Goal: Information Seeking & Learning: Check status

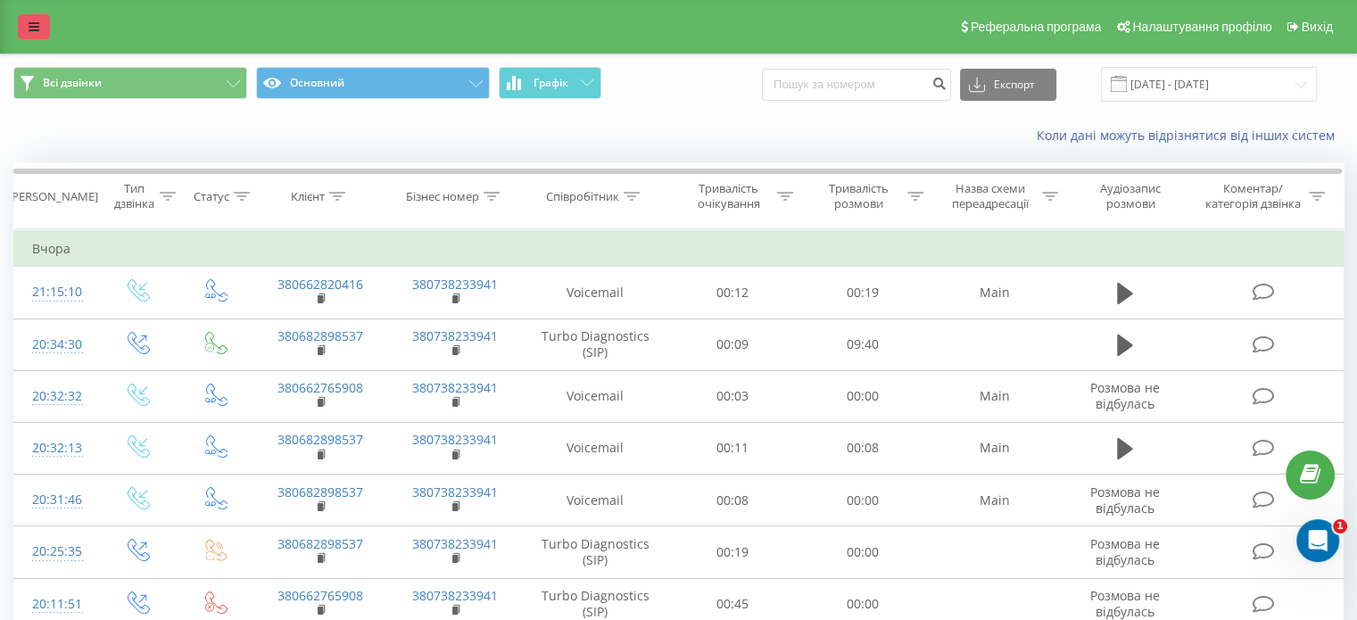
click at [24, 37] on link at bounding box center [34, 26] width 32 height 25
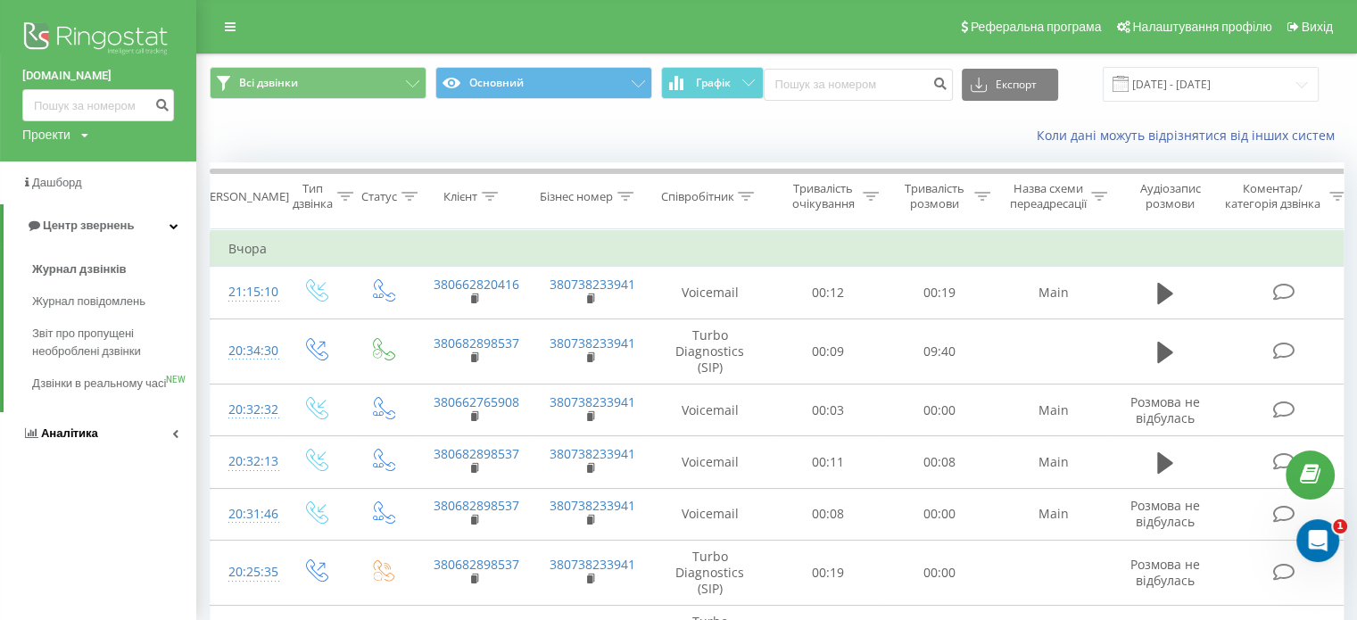
click at [78, 442] on span "Аналiтика" at bounding box center [60, 434] width 76 height 18
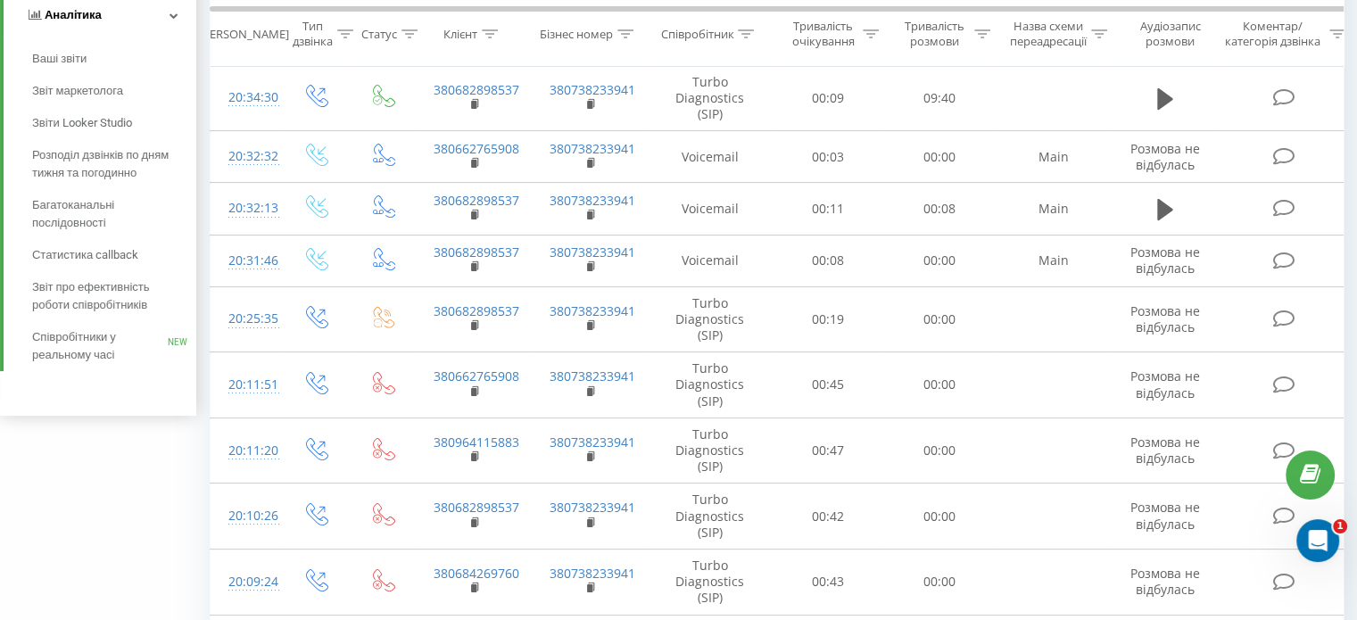
scroll to position [260, 0]
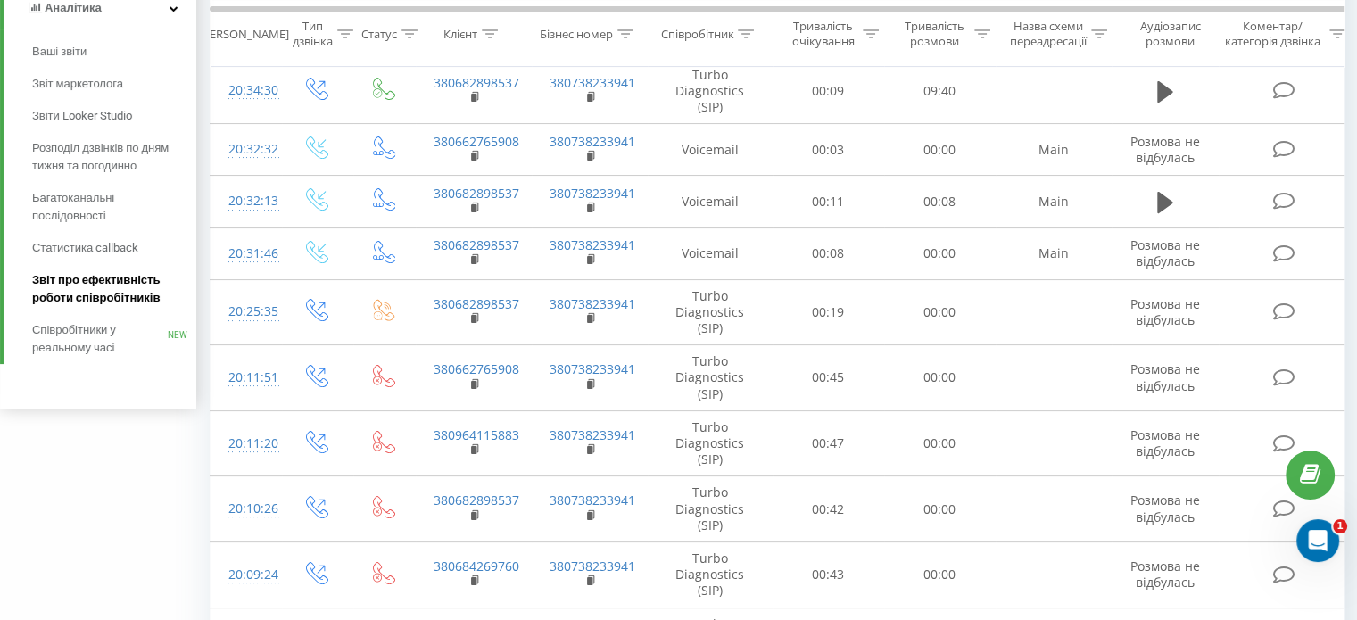
click at [75, 293] on span "Звіт про ефективність роботи співробітників" at bounding box center [109, 289] width 155 height 36
click at [71, 279] on span "Звіт про ефективність роботи співробітників" at bounding box center [109, 289] width 155 height 36
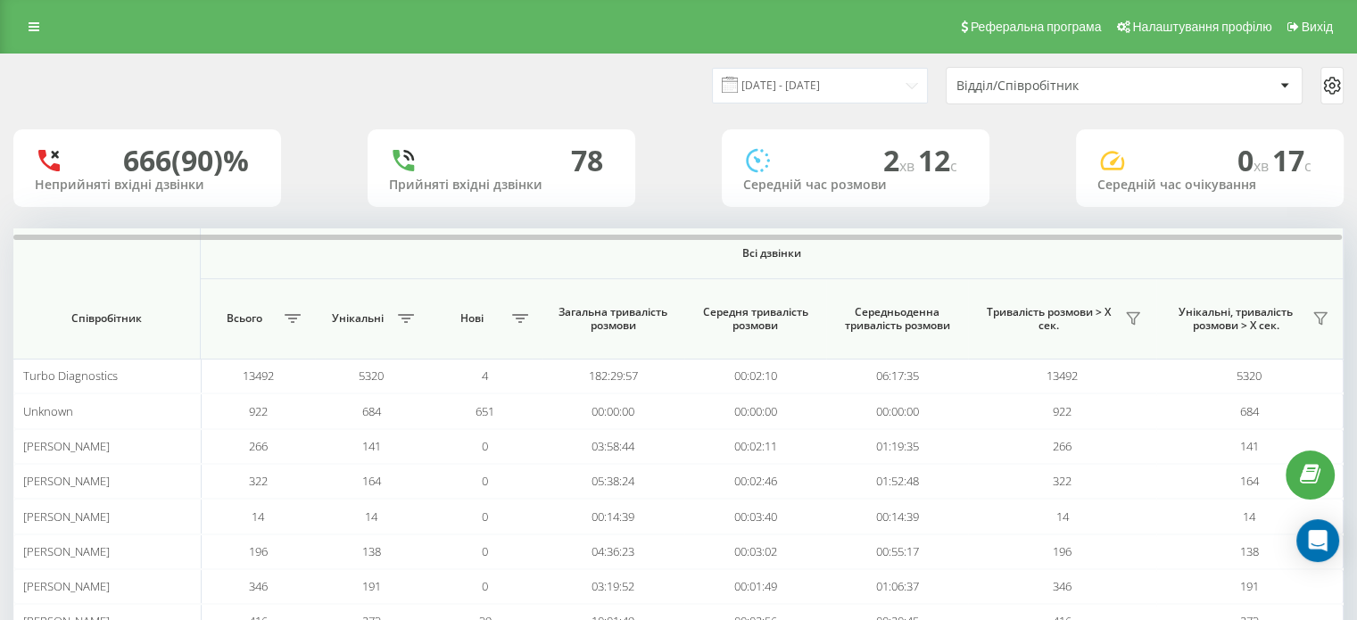
click at [872, 85] on input "[DATE] - [DATE]" at bounding box center [820, 85] width 216 height 35
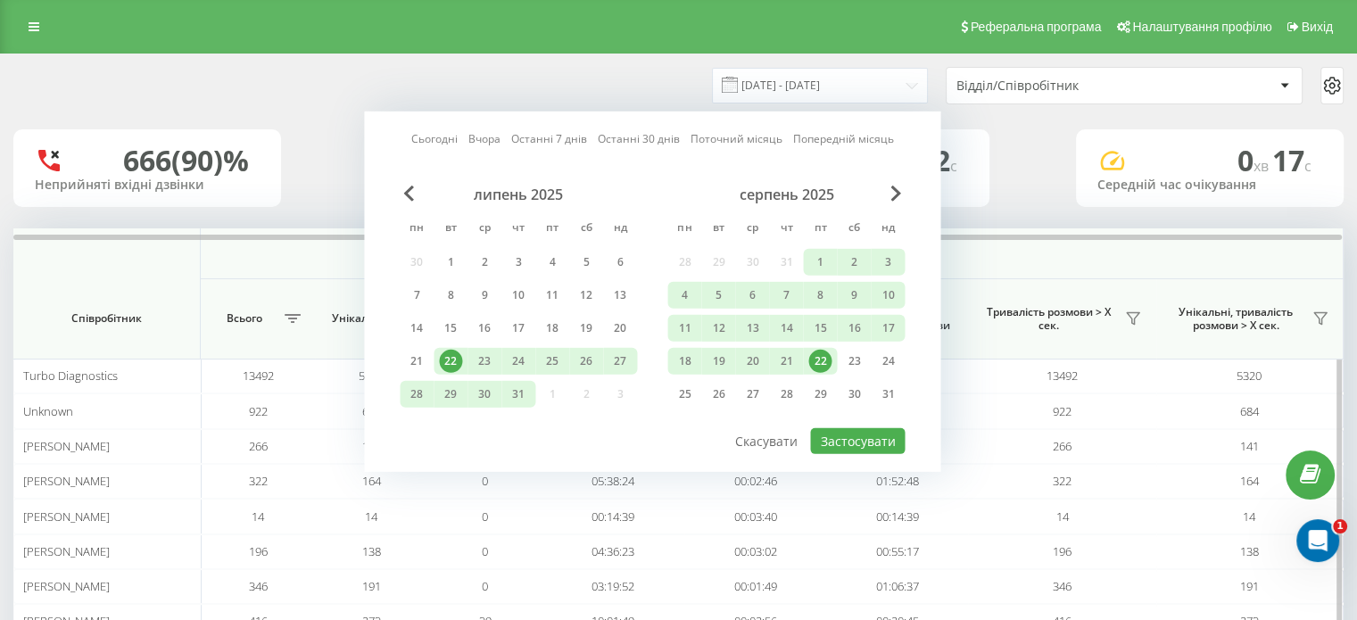
click at [1054, 260] on th "Всі дзвінки" at bounding box center [772, 253] width 1143 height 51
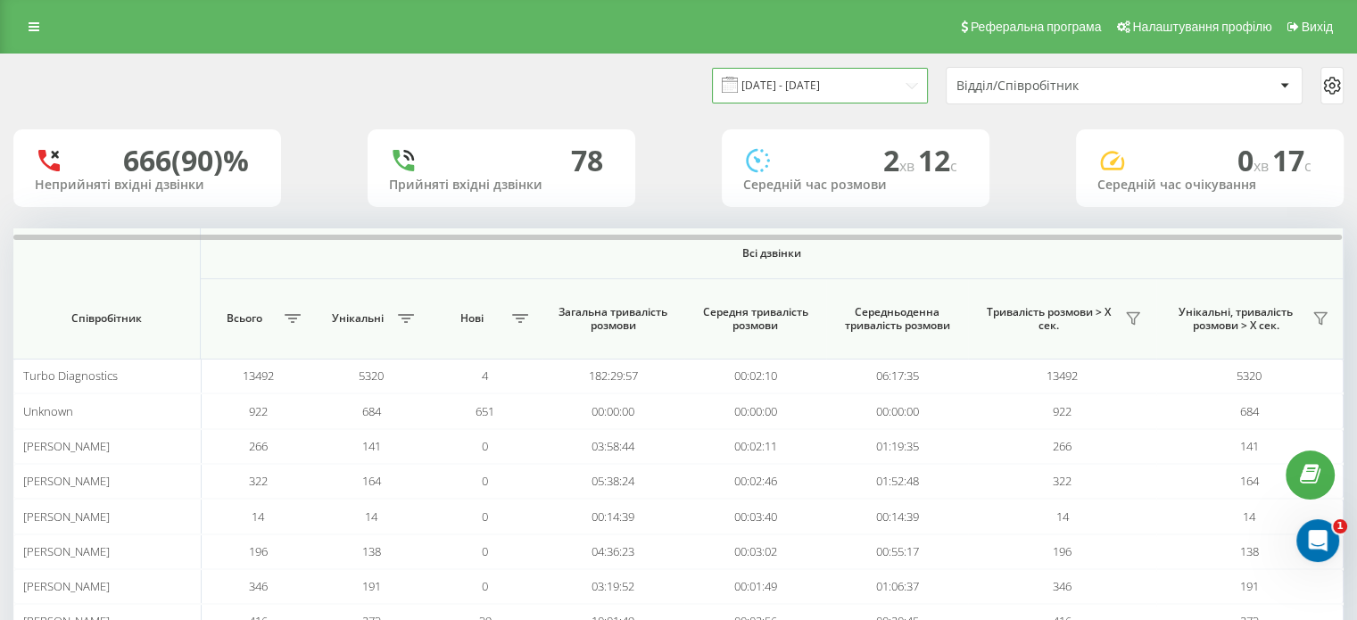
click at [870, 80] on input "[DATE] - [DATE]" at bounding box center [820, 85] width 216 height 35
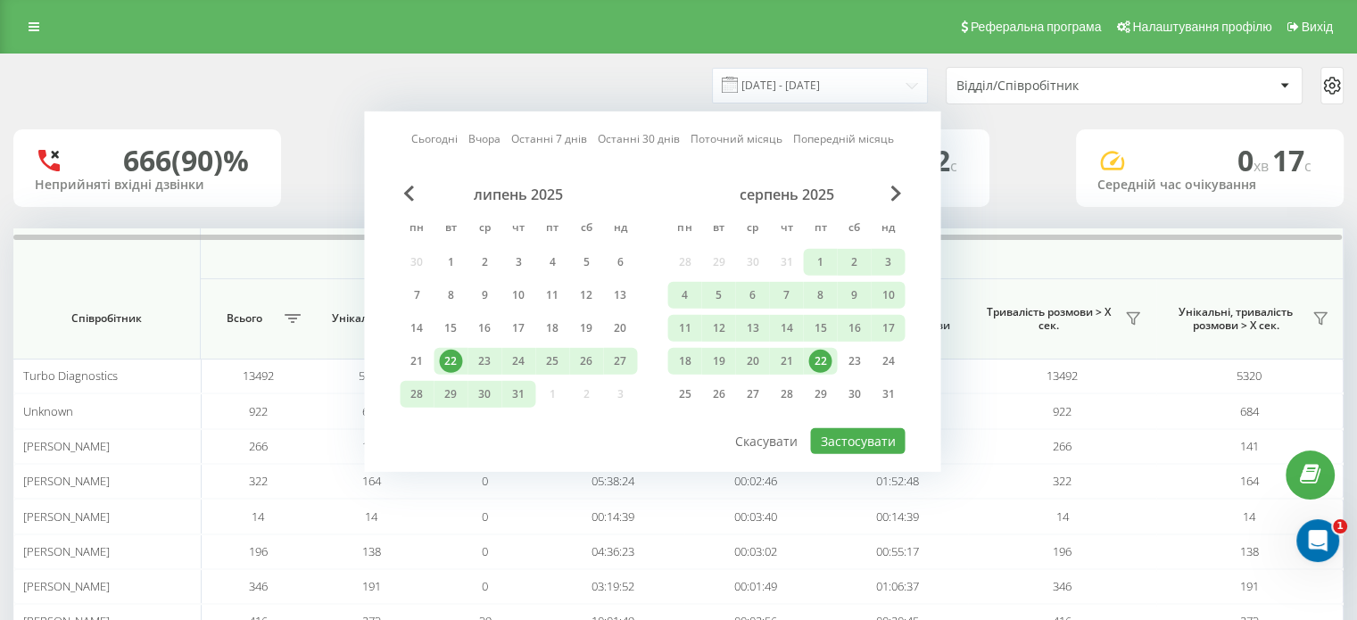
click at [810, 343] on div "серпень 2025 пн вт ср чт пт сб нд 28 29 30 31 1 2 3 4 5 6 7 8 9 10 11 12 13 14 …" at bounding box center [785, 300] width 237 height 228
click at [826, 365] on div "22" at bounding box center [819, 361] width 23 height 23
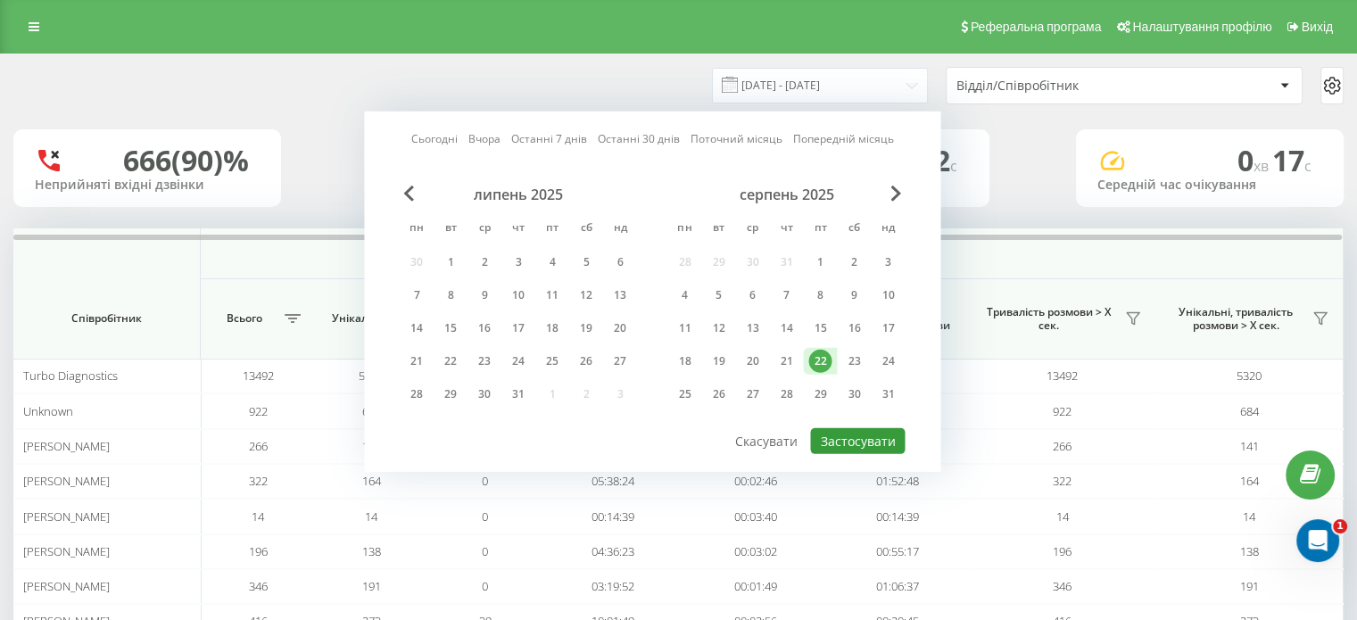
click at [888, 442] on button "Застосувати" at bounding box center [857, 441] width 95 height 26
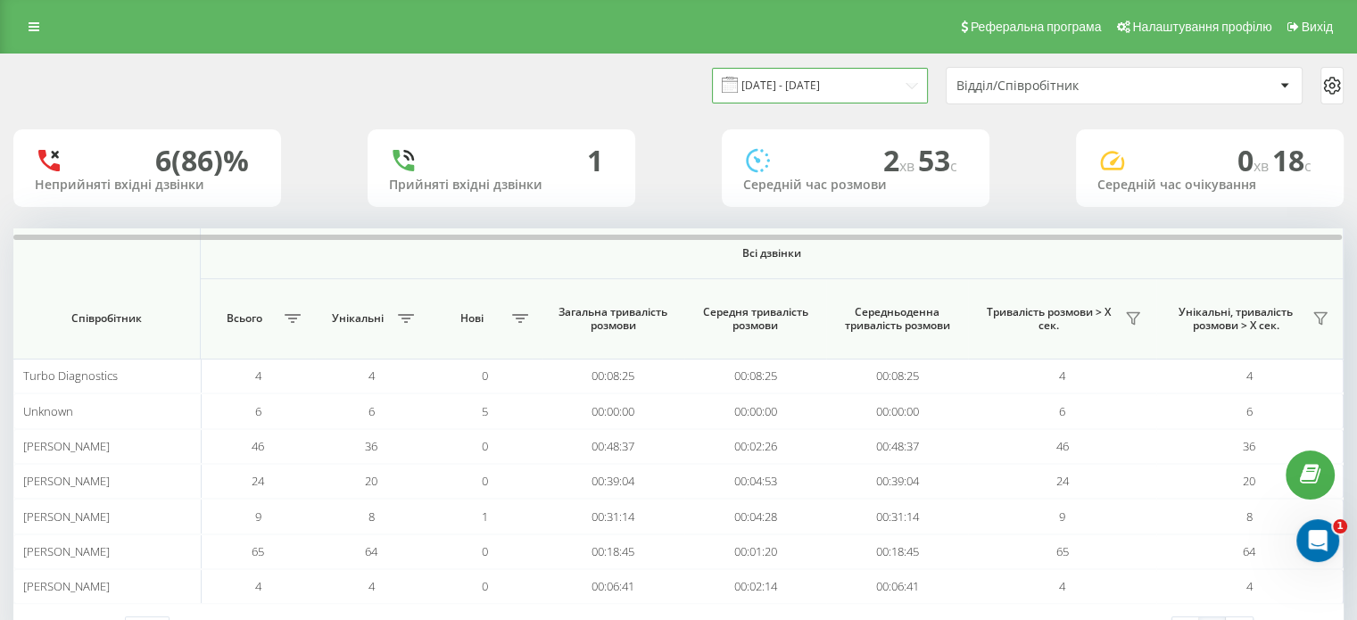
click at [888, 83] on input "[DATE] - [DATE]" at bounding box center [820, 85] width 216 height 35
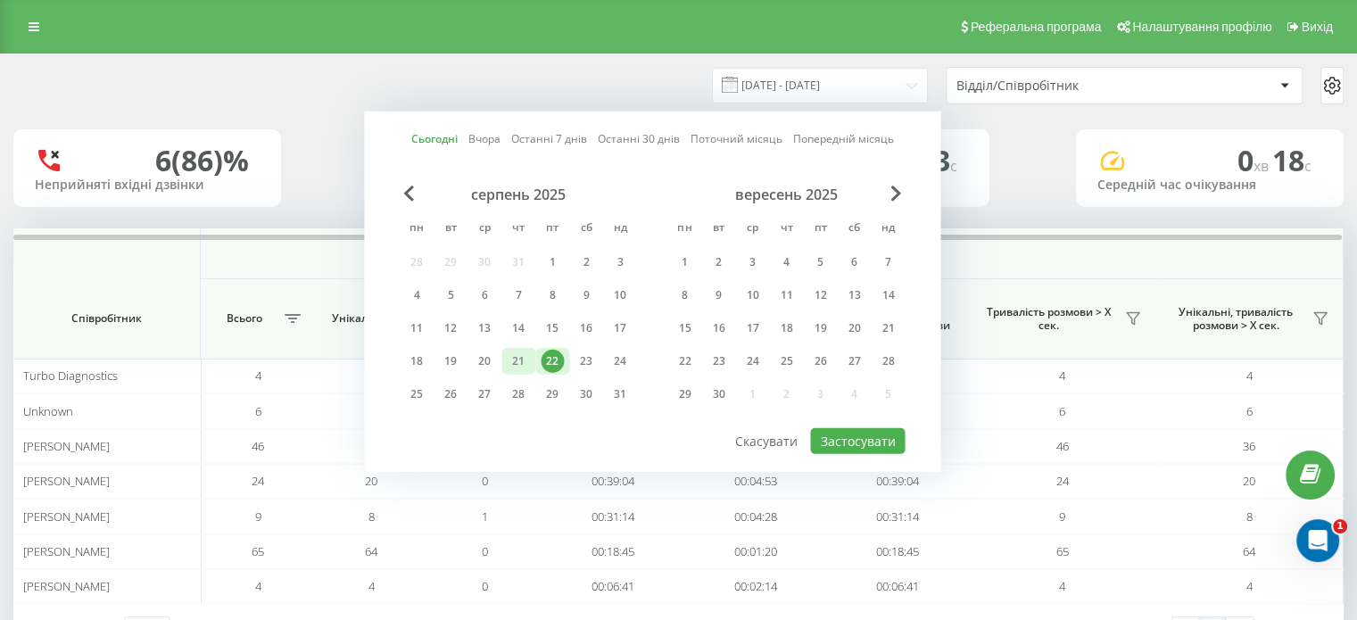
click at [516, 359] on div "21" at bounding box center [518, 361] width 23 height 23
click at [837, 437] on button "Застосувати" at bounding box center [857, 441] width 95 height 26
type input "[DATE] - [DATE]"
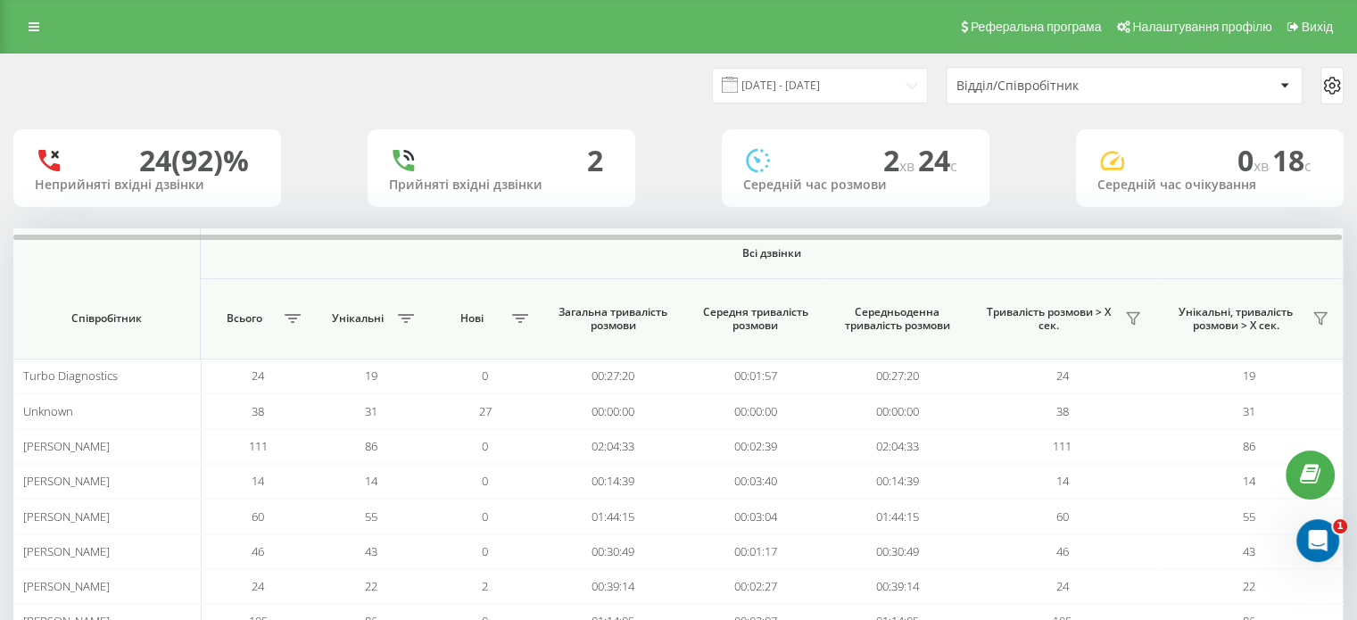
click at [987, 82] on div "Відділ/Співробітник" at bounding box center [1062, 85] width 213 height 15
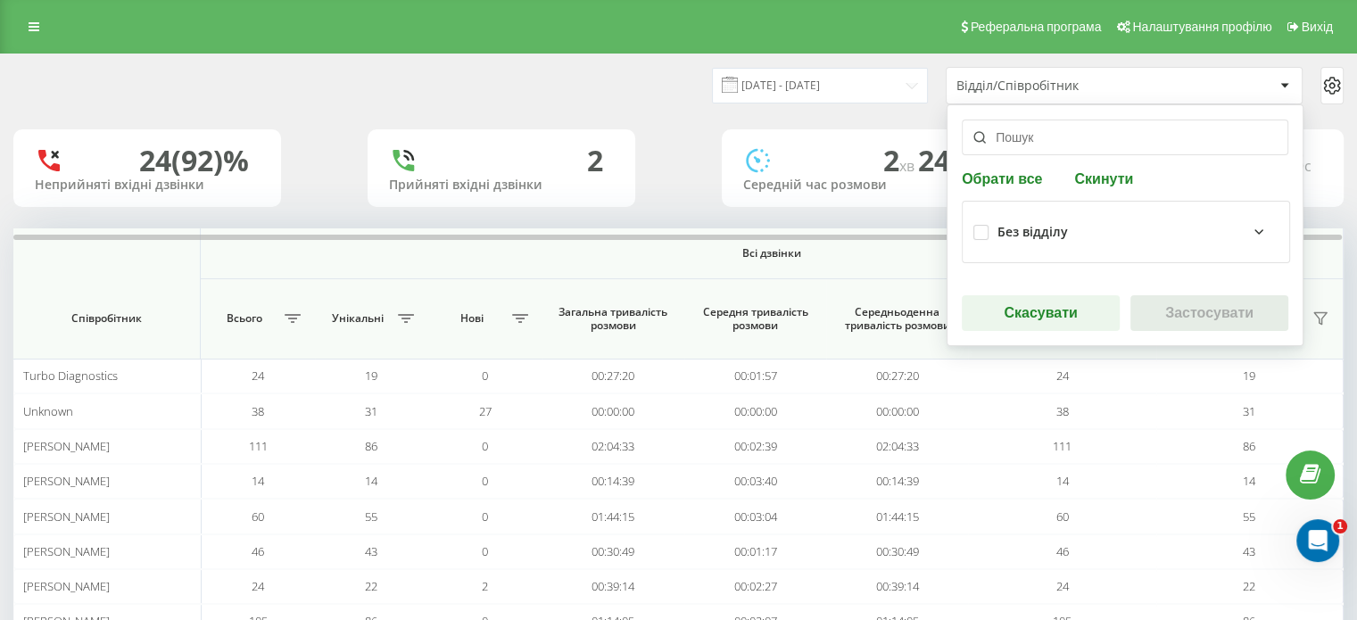
click at [1041, 142] on input "text" at bounding box center [1125, 138] width 326 height 36
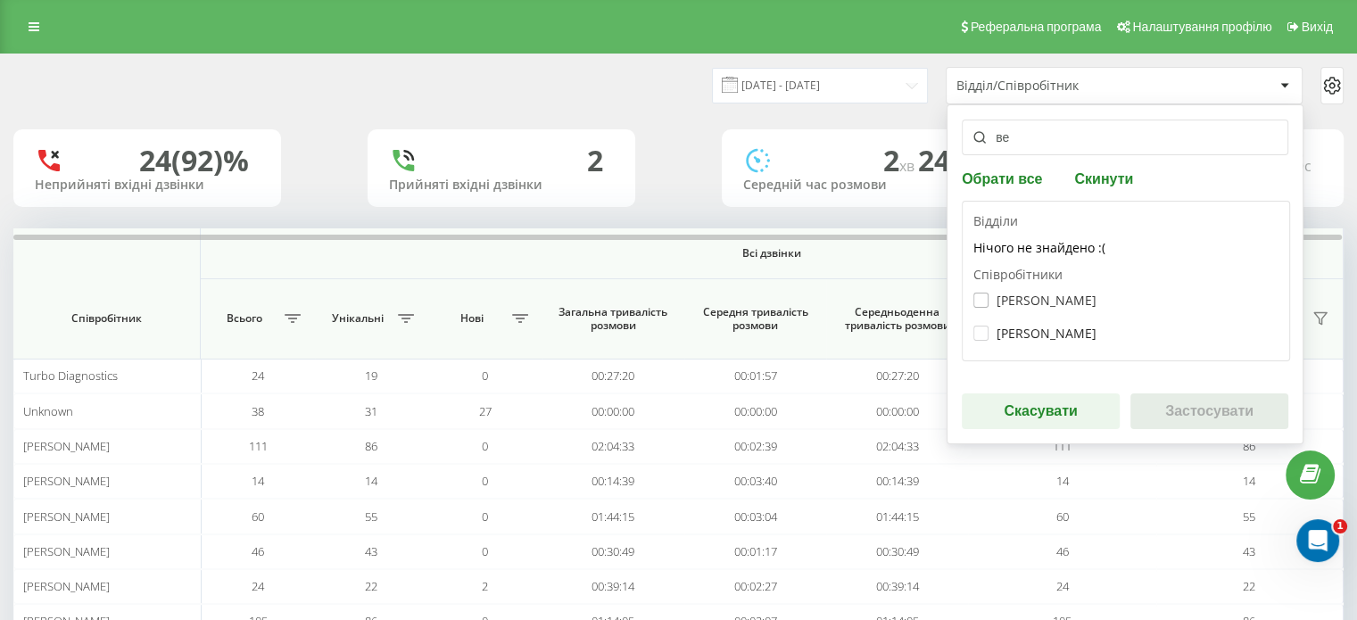
type input "ве"
click at [1048, 302] on label "[PERSON_NAME]" at bounding box center [1034, 300] width 123 height 15
checkbox input "true"
click at [1189, 405] on button "Застосувати" at bounding box center [1209, 411] width 158 height 36
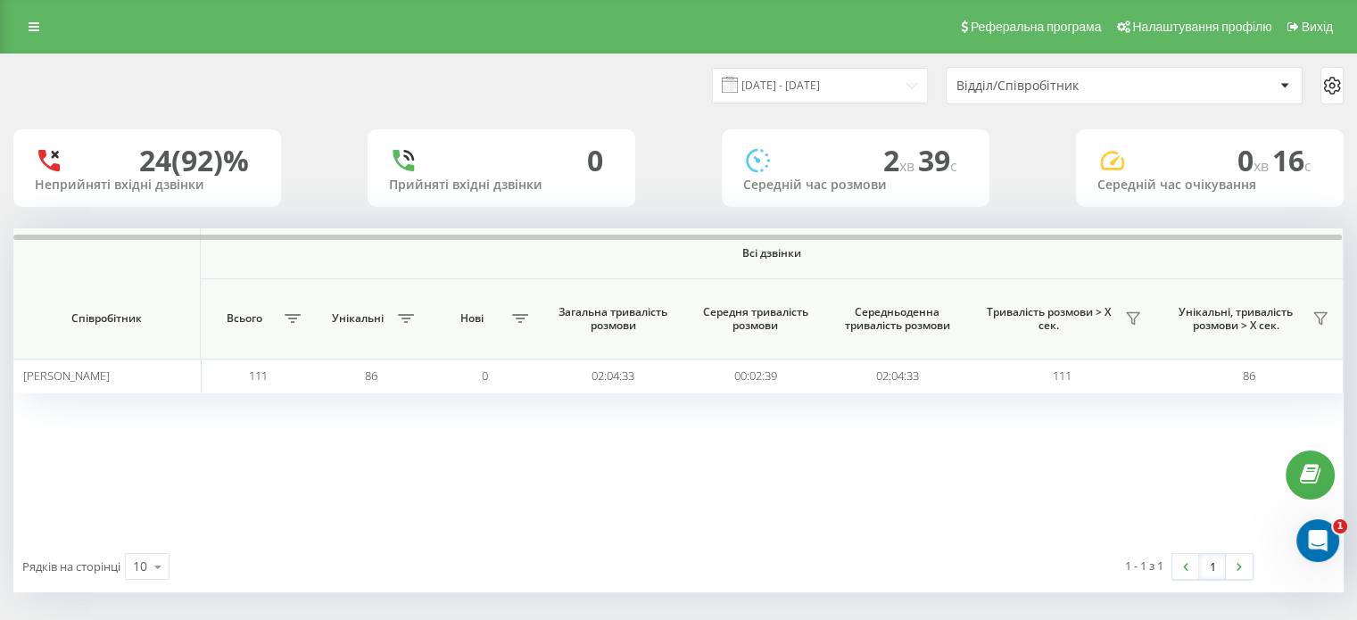
scroll to position [7, 0]
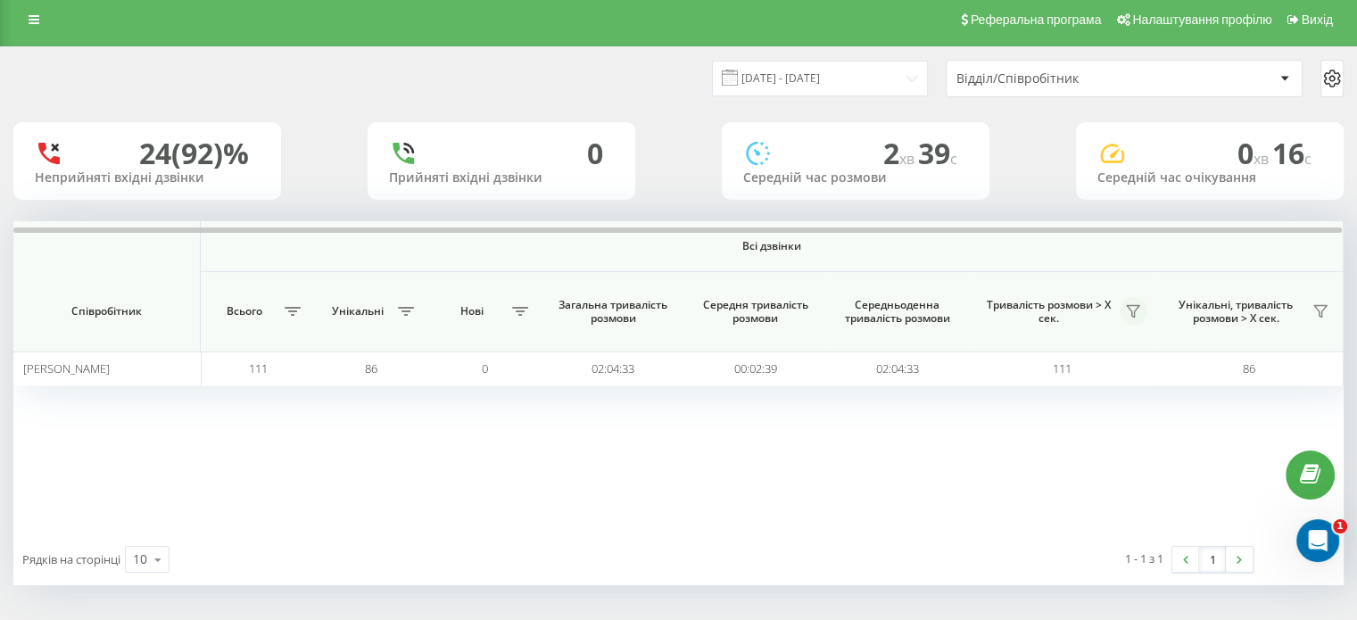
click at [1135, 310] on icon at bounding box center [1133, 312] width 12 height 12
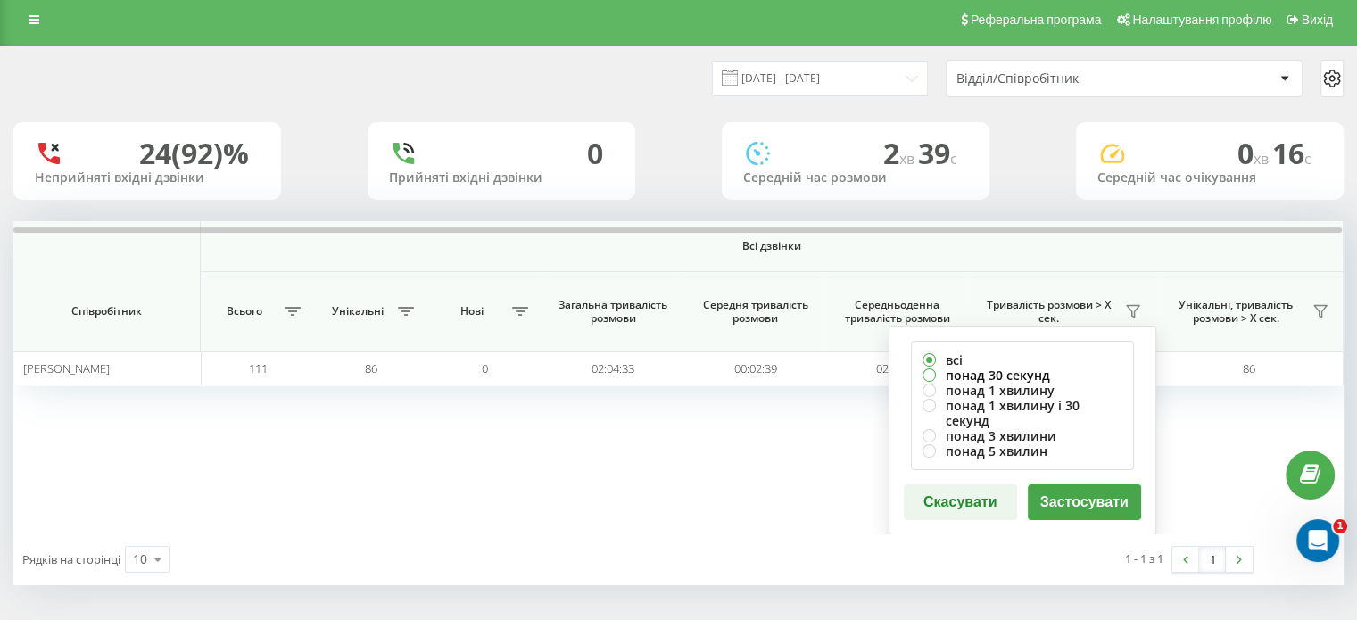
click at [1027, 374] on label "понад 30 секунд" at bounding box center [1022, 375] width 200 height 15
radio input "true"
click at [1110, 500] on button "Застосувати" at bounding box center [1084, 502] width 113 height 36
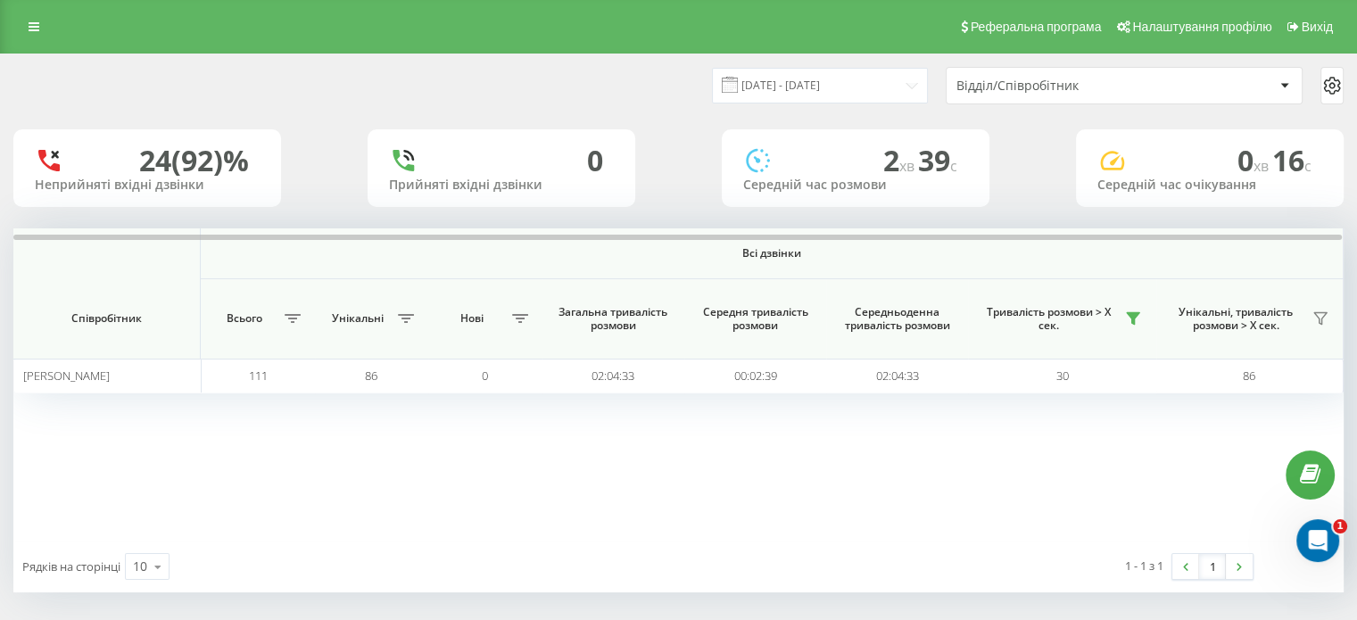
click at [33, 8] on div "Реферальна програма Налаштування профілю Вихід" at bounding box center [678, 27] width 1357 height 54
click at [34, 26] on icon at bounding box center [34, 27] width 11 height 12
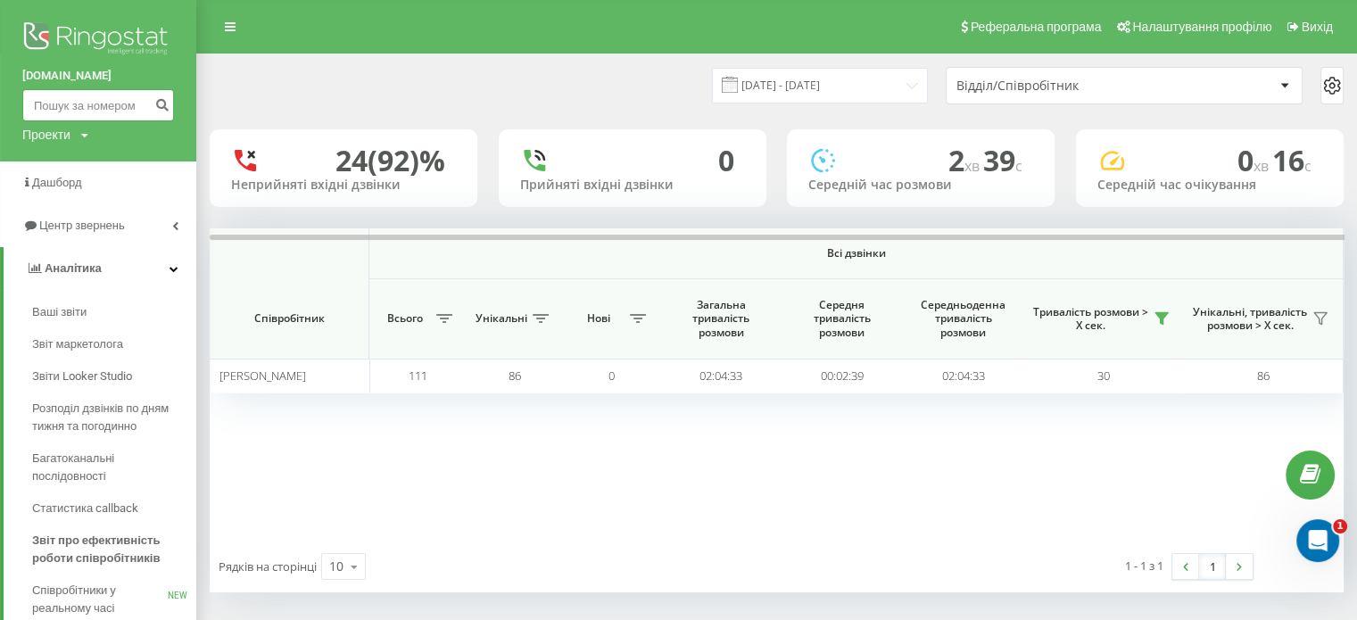
click at [100, 106] on input at bounding box center [98, 105] width 152 height 32
paste input "380685970372"
type input "380685970372"
click at [152, 102] on button "submit" at bounding box center [162, 105] width 24 height 32
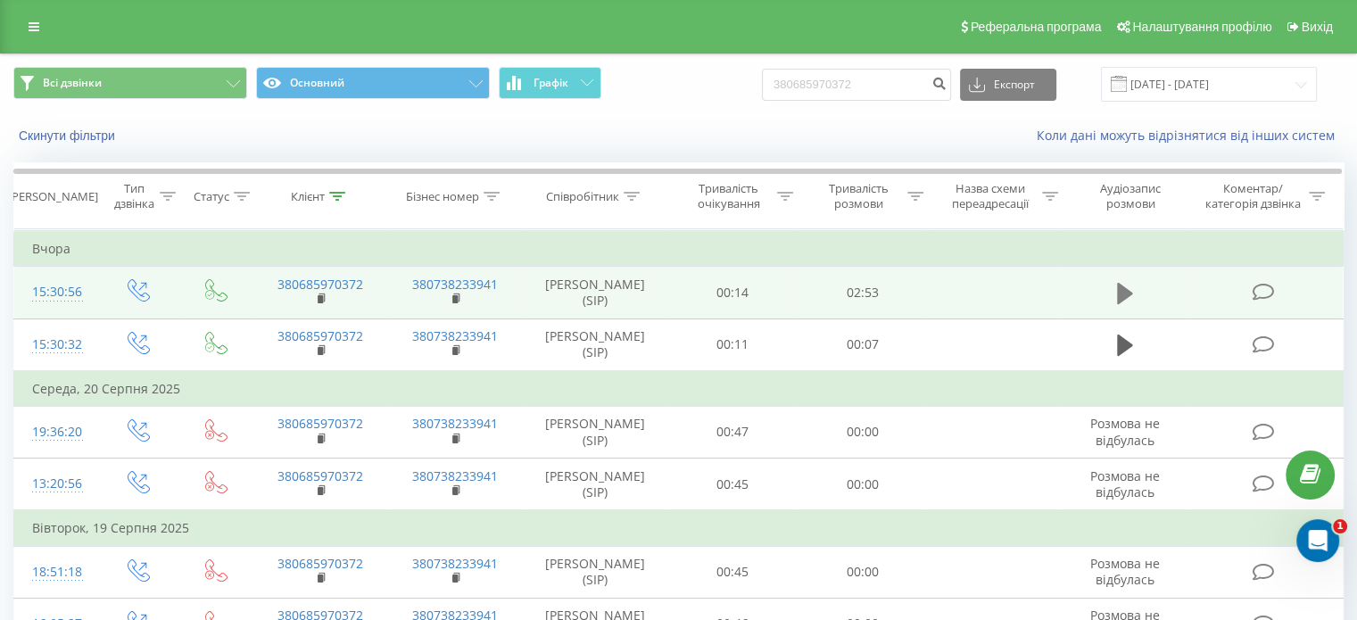
click at [1127, 294] on icon at bounding box center [1125, 293] width 16 height 21
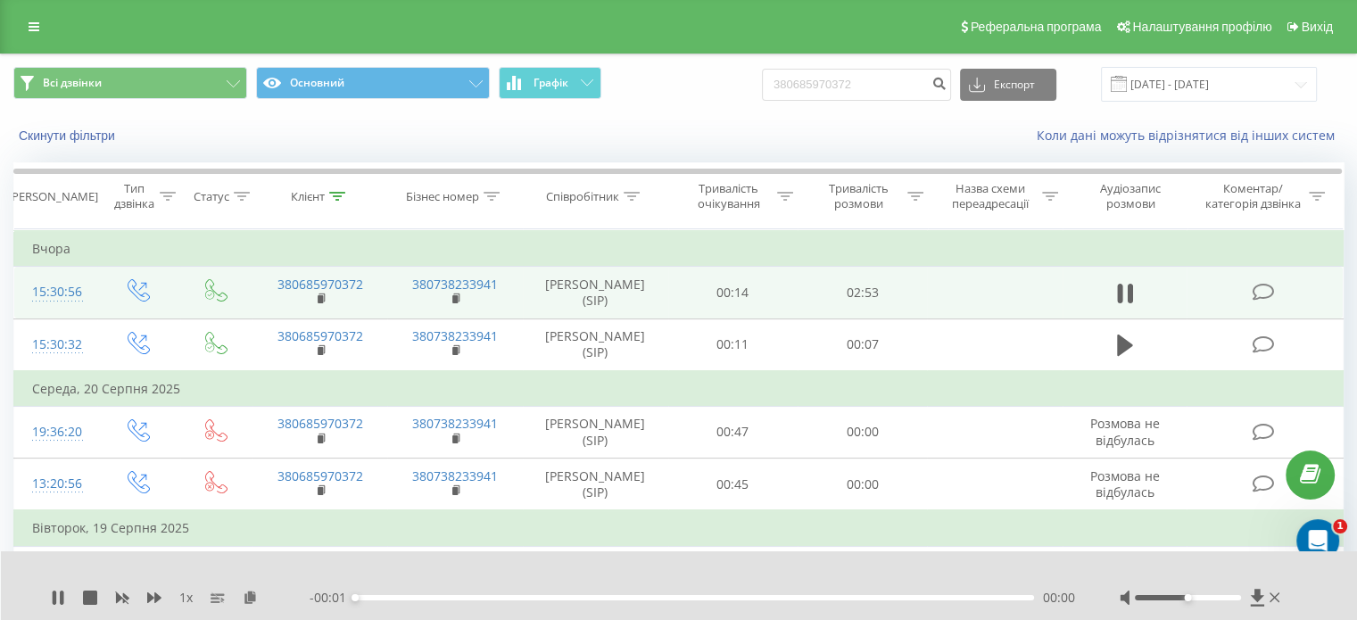
click at [382, 598] on div "00:00" at bounding box center [694, 597] width 679 height 5
drag, startPoint x: 1193, startPoint y: 592, endPoint x: 1220, endPoint y: 599, distance: 28.6
click at [1220, 599] on div at bounding box center [1201, 598] width 164 height 18
click at [1220, 599] on div at bounding box center [1188, 597] width 106 height 5
drag, startPoint x: 1221, startPoint y: 598, endPoint x: 1251, endPoint y: 599, distance: 30.4
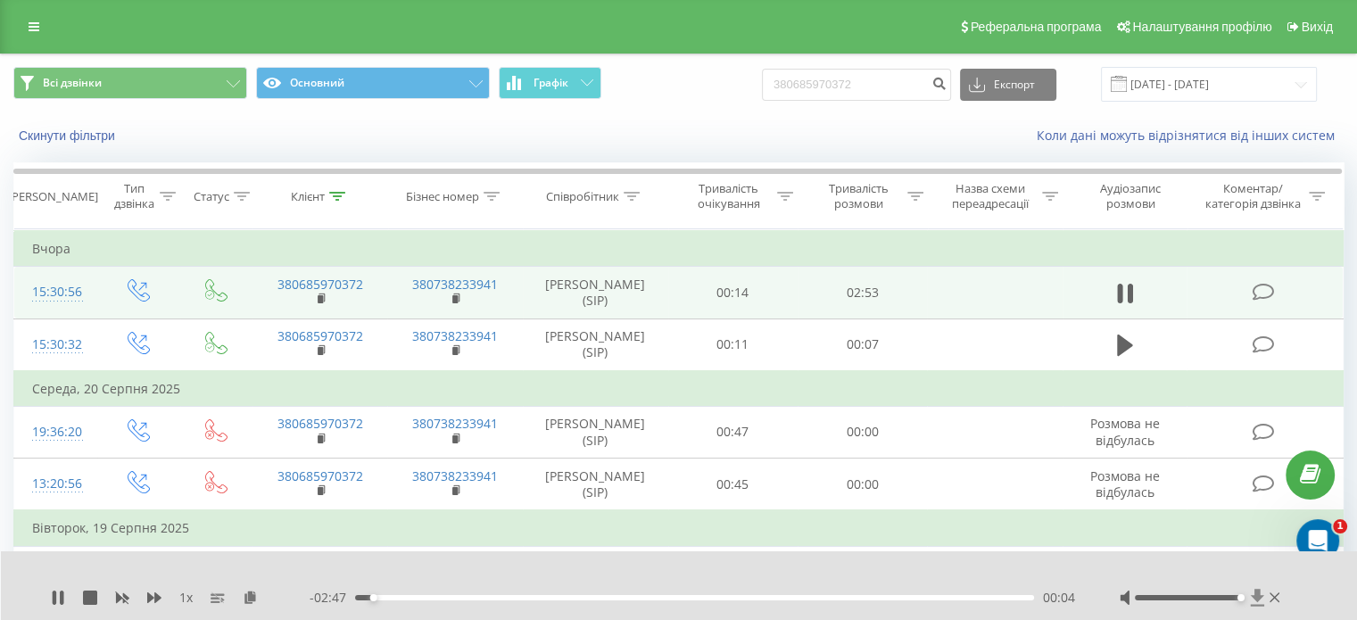
click at [1251, 599] on div at bounding box center [1201, 598] width 164 height 18
click at [364, 599] on div "00:06" at bounding box center [694, 597] width 679 height 5
click at [377, 599] on div "00:02" at bounding box center [694, 597] width 679 height 5
click at [403, 598] on div "00:12" at bounding box center [694, 597] width 679 height 5
click at [453, 599] on div "00:25" at bounding box center [694, 597] width 679 height 5
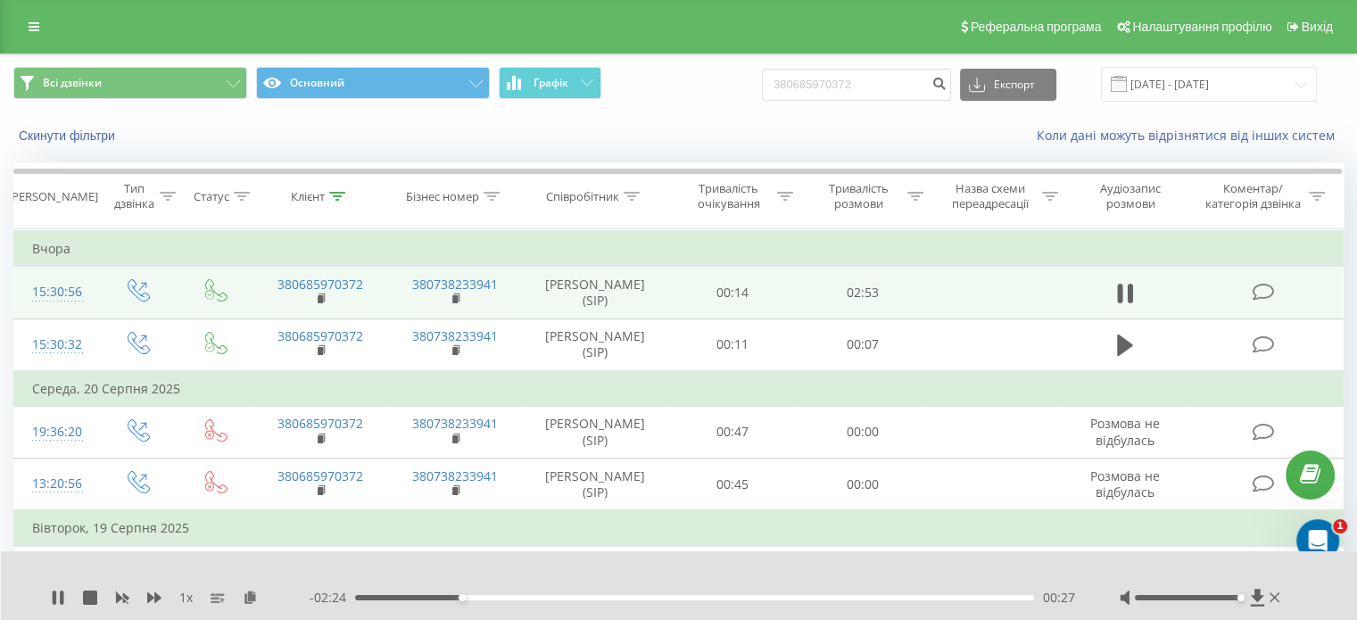
click at [512, 599] on div "00:27" at bounding box center [694, 597] width 679 height 5
click at [488, 597] on div "00:46" at bounding box center [694, 597] width 679 height 5
click at [505, 597] on div "00:35" at bounding box center [694, 597] width 679 height 5
click at [422, 596] on div "01:02" at bounding box center [694, 597] width 679 height 5
click at [491, 593] on div "- 02:32 00:20 00:20" at bounding box center [692, 598] width 765 height 18
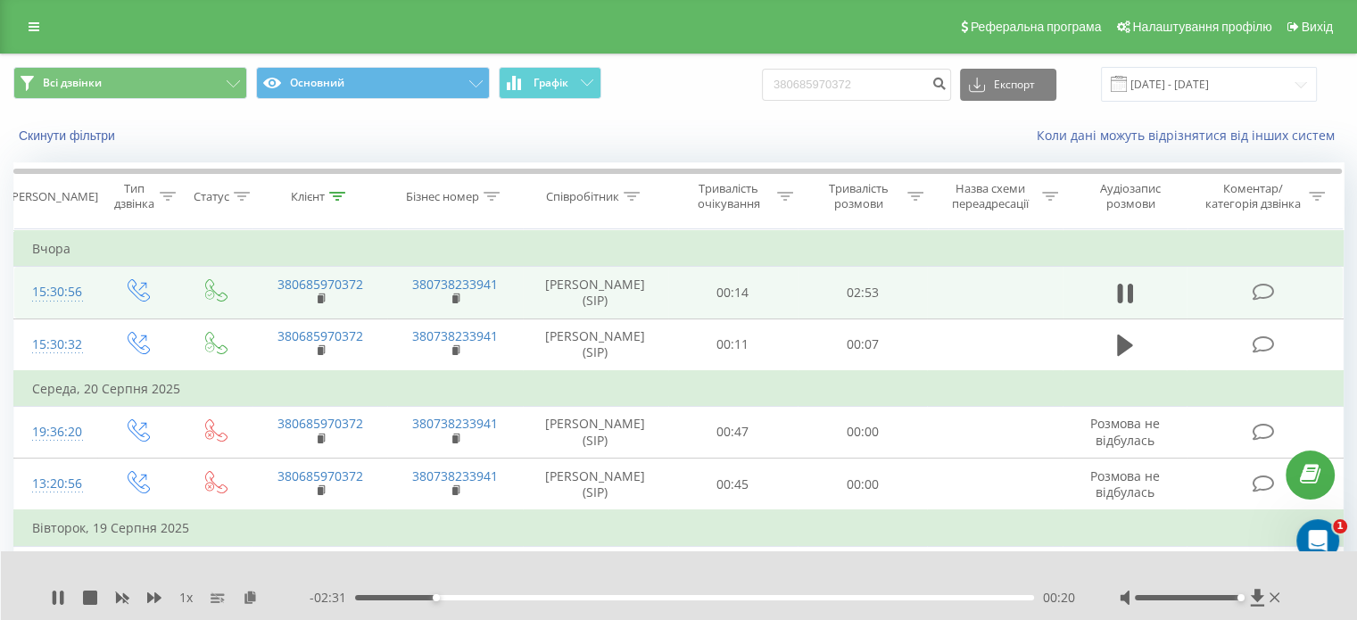
click at [491, 599] on div "00:20" at bounding box center [694, 597] width 679 height 5
click at [54, 597] on icon at bounding box center [55, 598] width 4 height 14
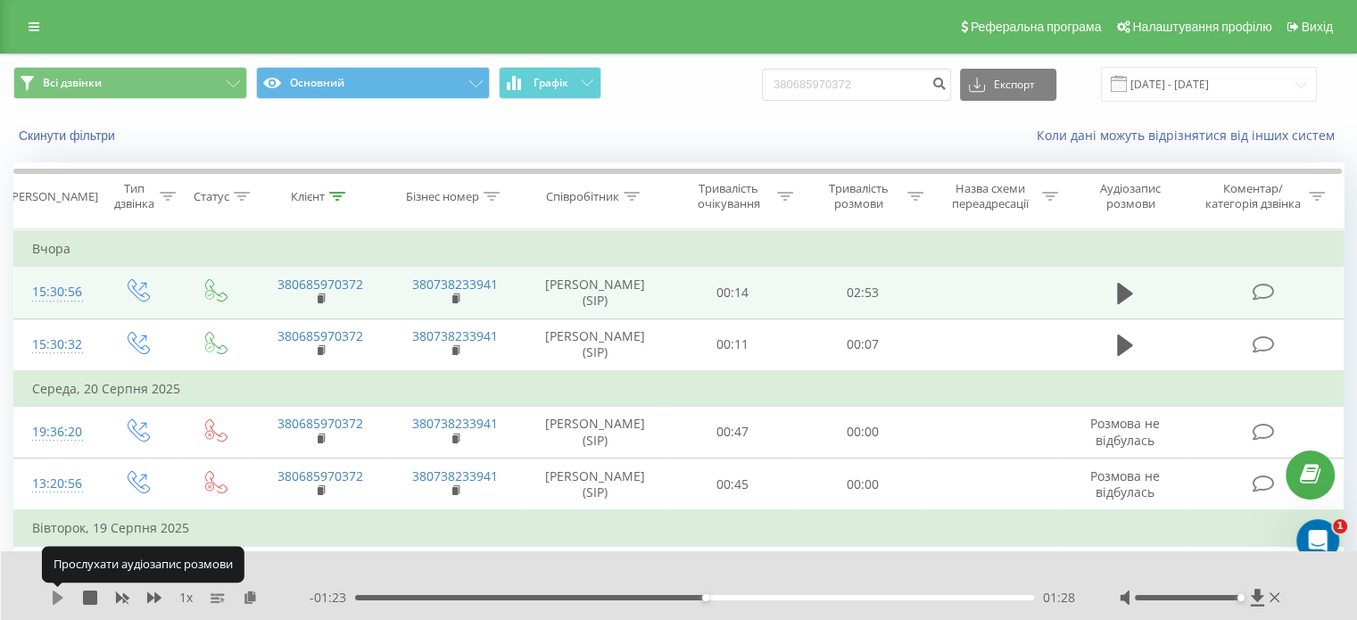
click at [51, 595] on icon at bounding box center [58, 598] width 14 height 14
click at [56, 601] on icon at bounding box center [58, 598] width 14 height 14
